Goal: Check status: Check status

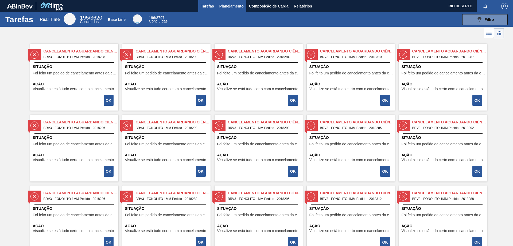
click at [224, 5] on span "Planejamento" at bounding box center [231, 6] width 24 height 6
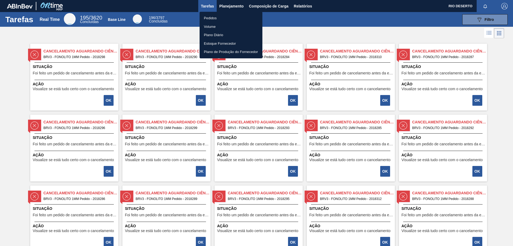
click at [225, 18] on li "Pedidos" at bounding box center [231, 18] width 63 height 9
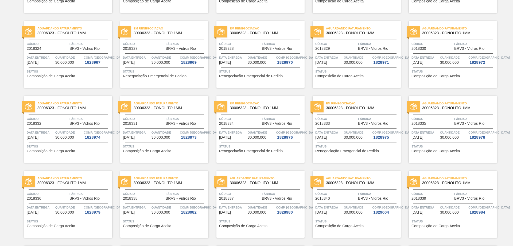
scroll to position [347, 0]
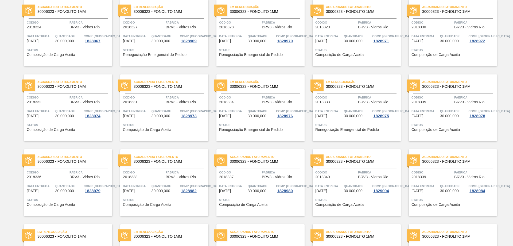
click at [0, 169] on div "Pedido em Trânsito 30006323 - FONOLITO 1MM Código 1998561 Fábrica BRV3 - Vidros…" at bounding box center [256, 28] width 513 height 673
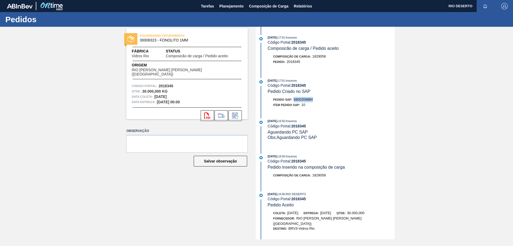
drag, startPoint x: 295, startPoint y: 98, endPoint x: 319, endPoint y: 98, distance: 24.6
click at [319, 98] on div "Pedido SAP: 5800359884" at bounding box center [331, 99] width 127 height 5
copy span "5800359884"
click at [207, 112] on icon "svg{fill:#ff0000}" at bounding box center [207, 115] width 6 height 6
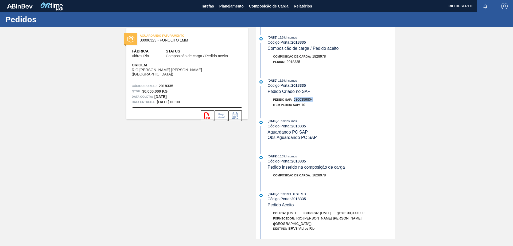
drag, startPoint x: 295, startPoint y: 99, endPoint x: 330, endPoint y: 99, distance: 35.5
click at [330, 99] on div "Pedido SAP: 5800359804" at bounding box center [331, 99] width 127 height 5
copy span "5800359804"
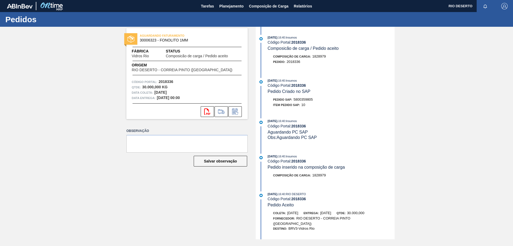
click at [324, 109] on div "[DATE] 16:40 : Insumos Código Portal: 2018336 Pedido Criado no SAP Pedido SAP: …" at bounding box center [326, 94] width 138 height 32
